Goal: Information Seeking & Learning: Learn about a topic

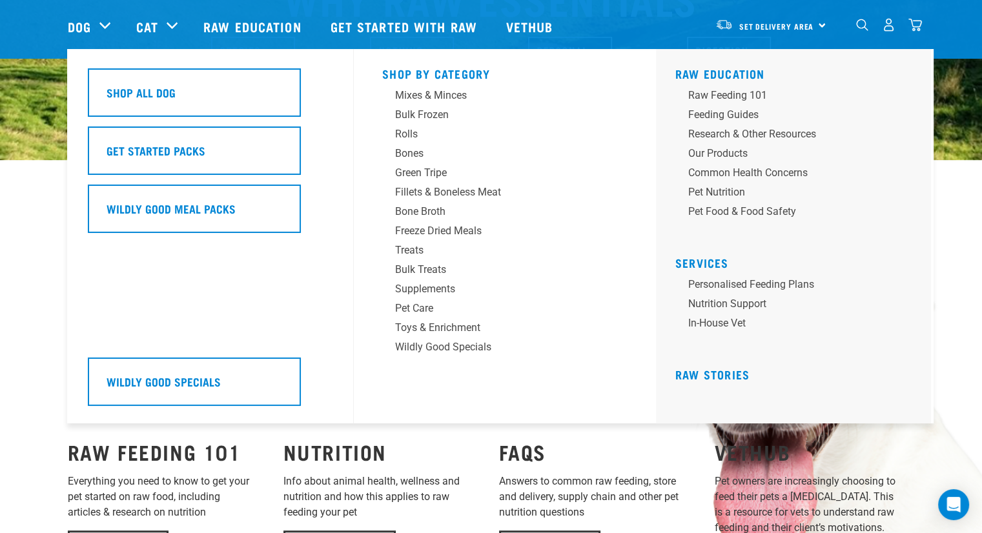
scroll to position [710, 0]
click at [439, 96] on div "Mixes & Minces" at bounding box center [495, 95] width 201 height 15
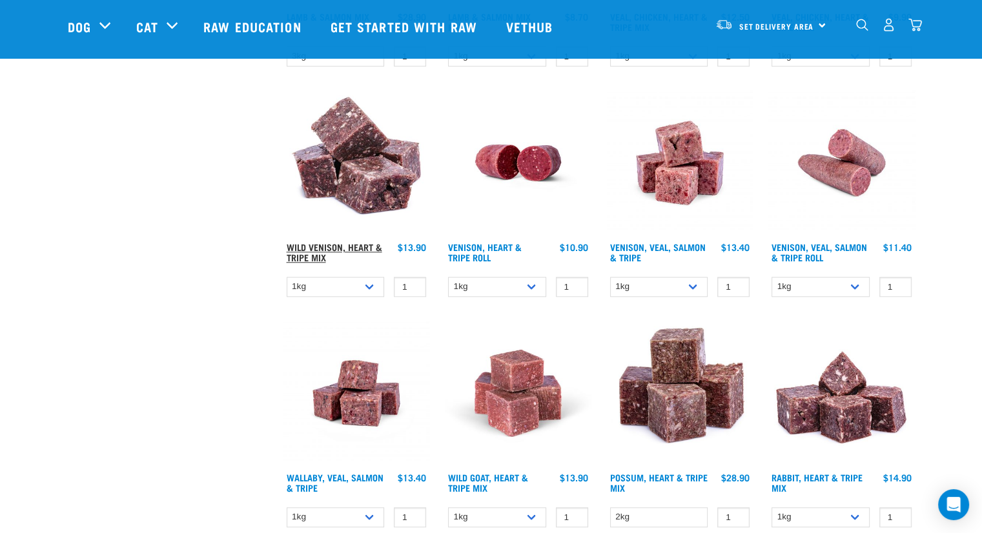
scroll to position [1032, 0]
click at [323, 245] on link "Wild Venison, Heart & Tripe Mix" at bounding box center [335, 251] width 96 height 15
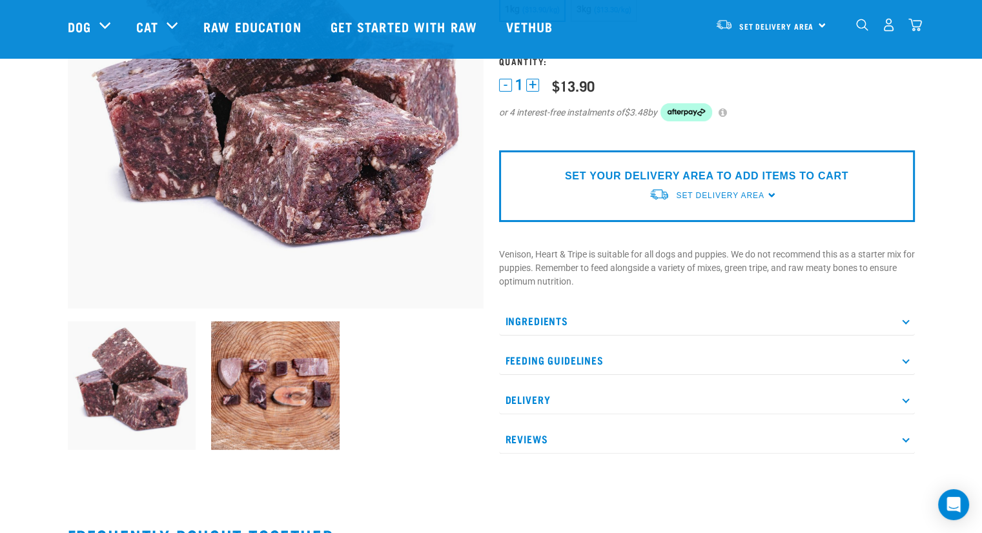
scroll to position [201, 0]
click at [560, 437] on p "Reviews" at bounding box center [707, 439] width 416 height 29
click at [908, 401] on p "Delivery" at bounding box center [707, 399] width 416 height 29
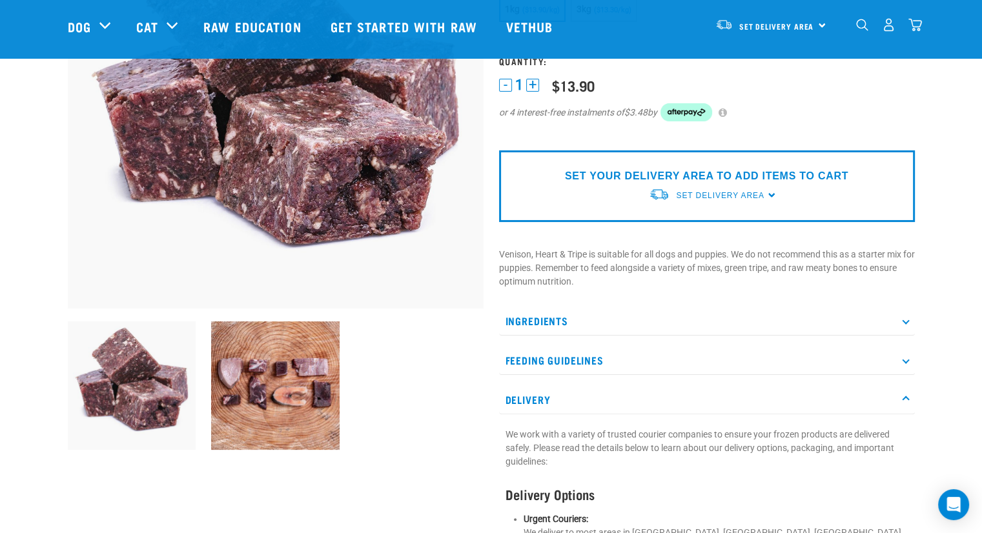
click at [899, 354] on p "Feeding Guidelines" at bounding box center [707, 360] width 416 height 29
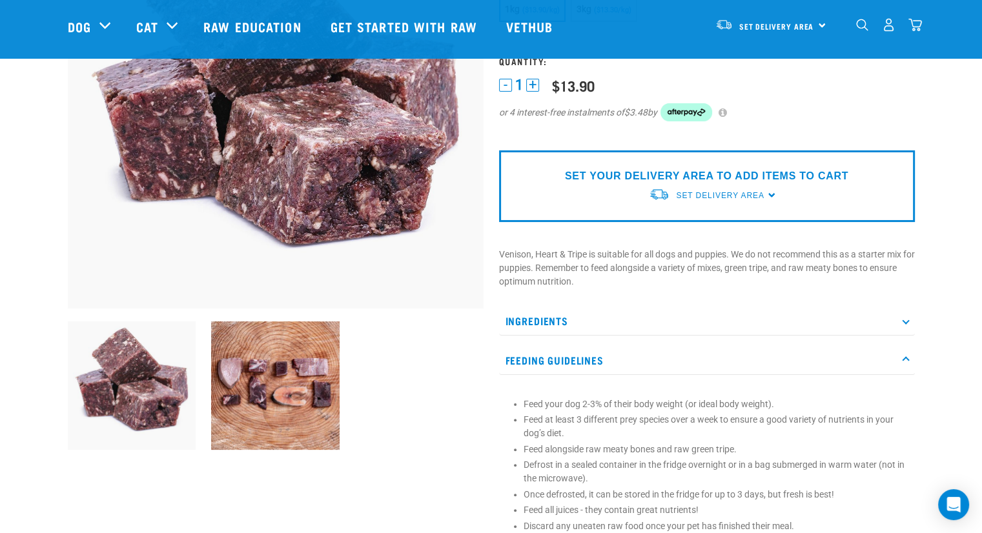
click at [906, 312] on p "Ingredients" at bounding box center [707, 321] width 416 height 29
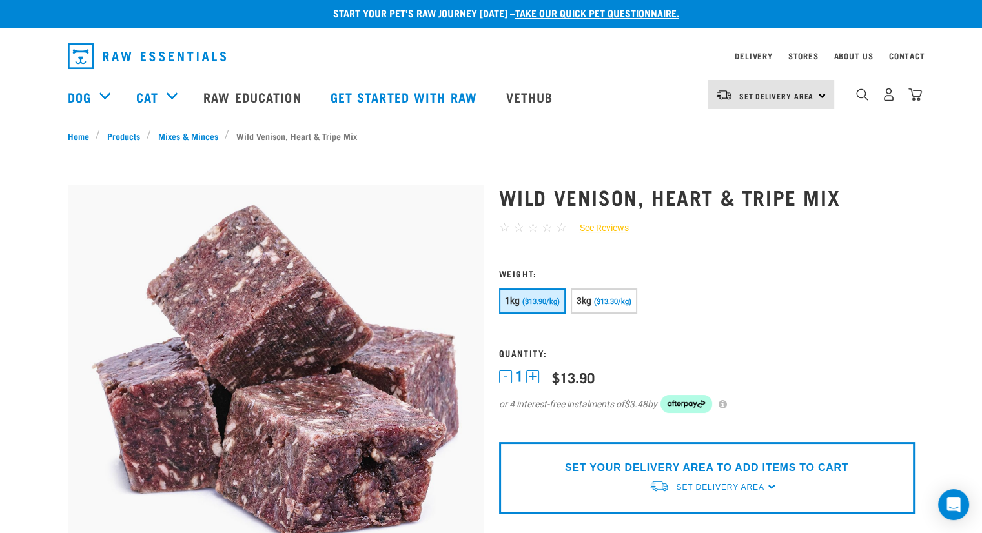
scroll to position [0, 0]
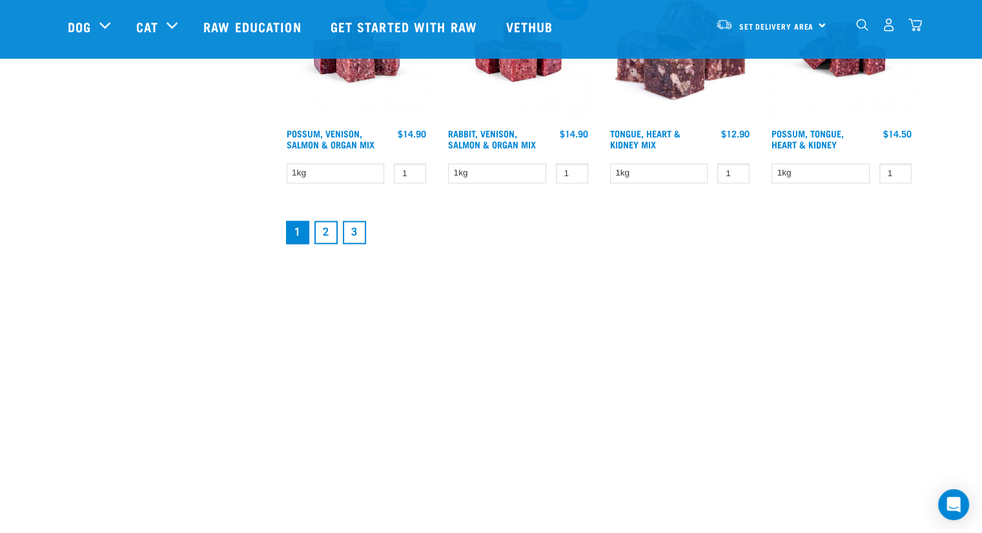
scroll to position [1836, 0]
click at [325, 225] on link "2" at bounding box center [325, 232] width 23 height 23
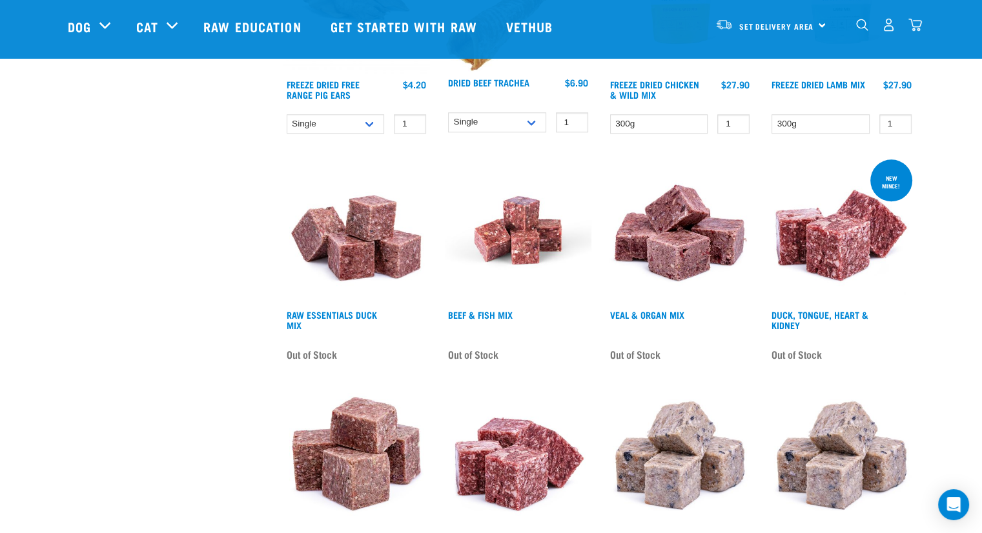
scroll to position [1420, 0]
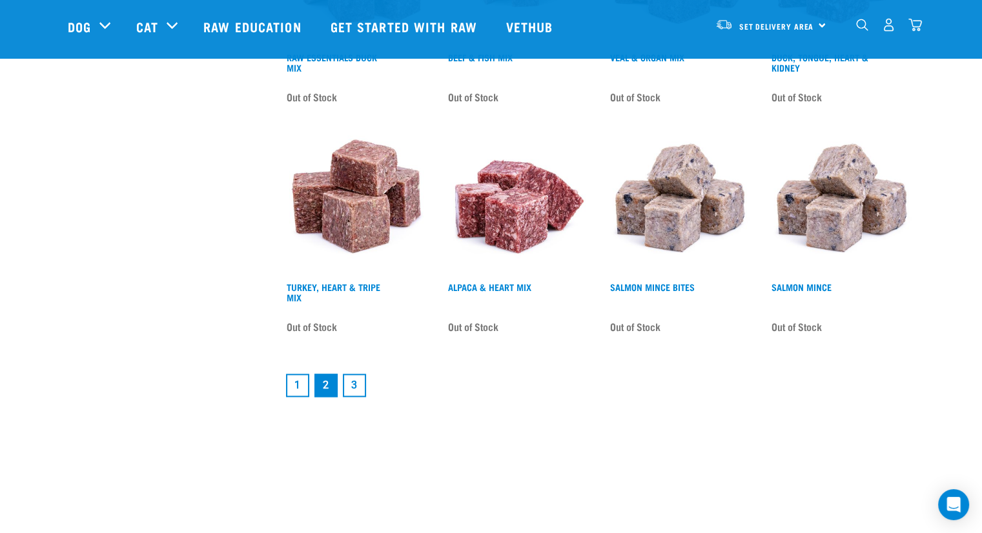
click at [354, 386] on link "3" at bounding box center [354, 384] width 23 height 23
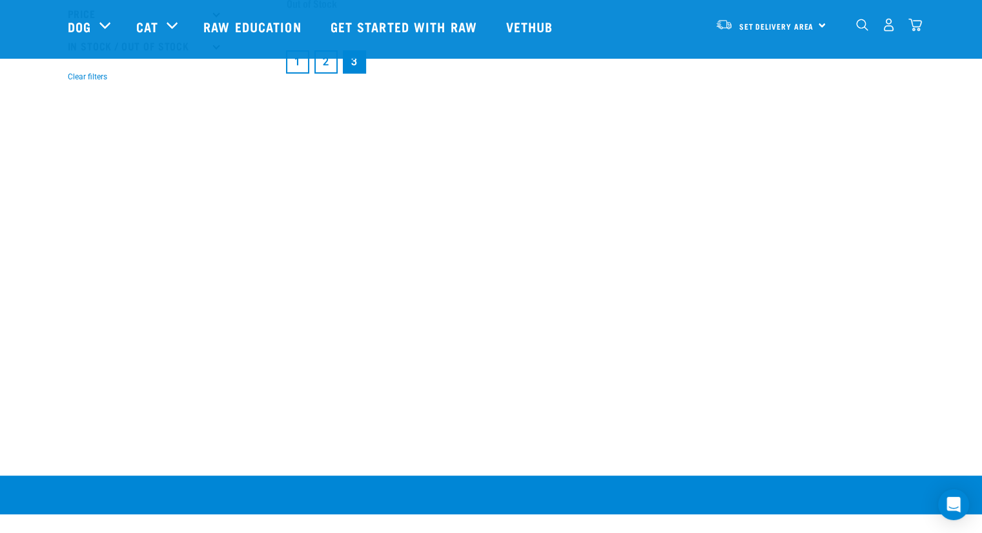
scroll to position [387, 0]
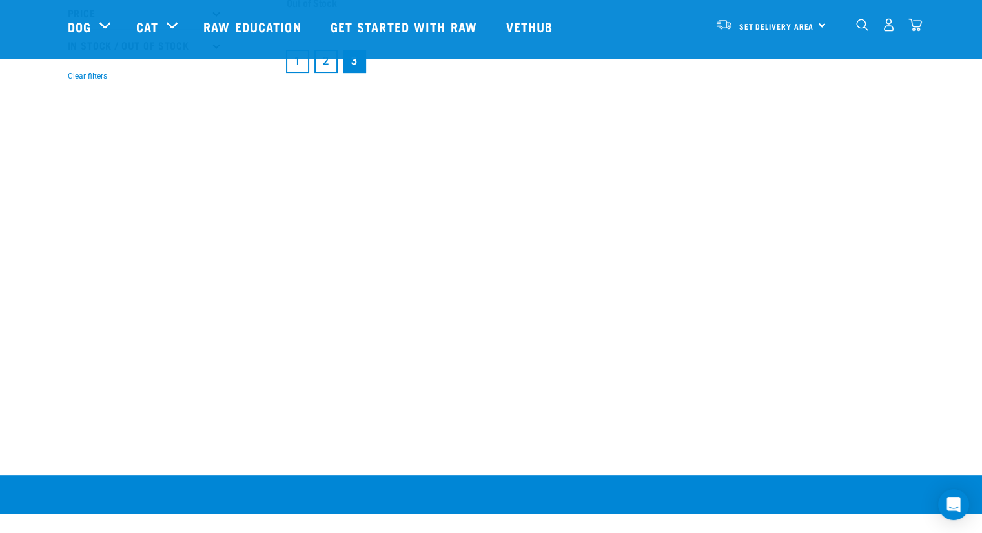
click at [297, 65] on link "1" at bounding box center [297, 61] width 23 height 23
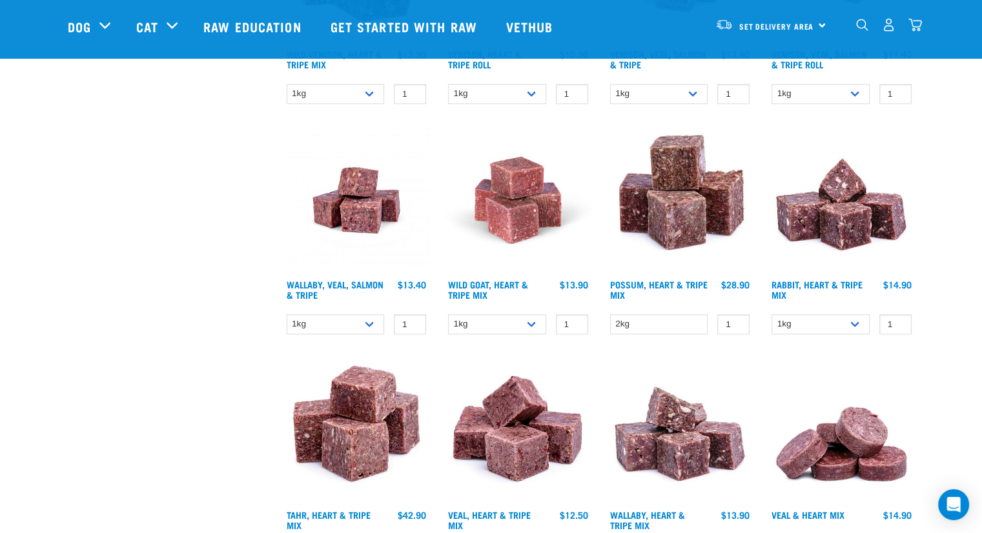
scroll to position [1225, 0]
